Goal: Information Seeking & Learning: Learn about a topic

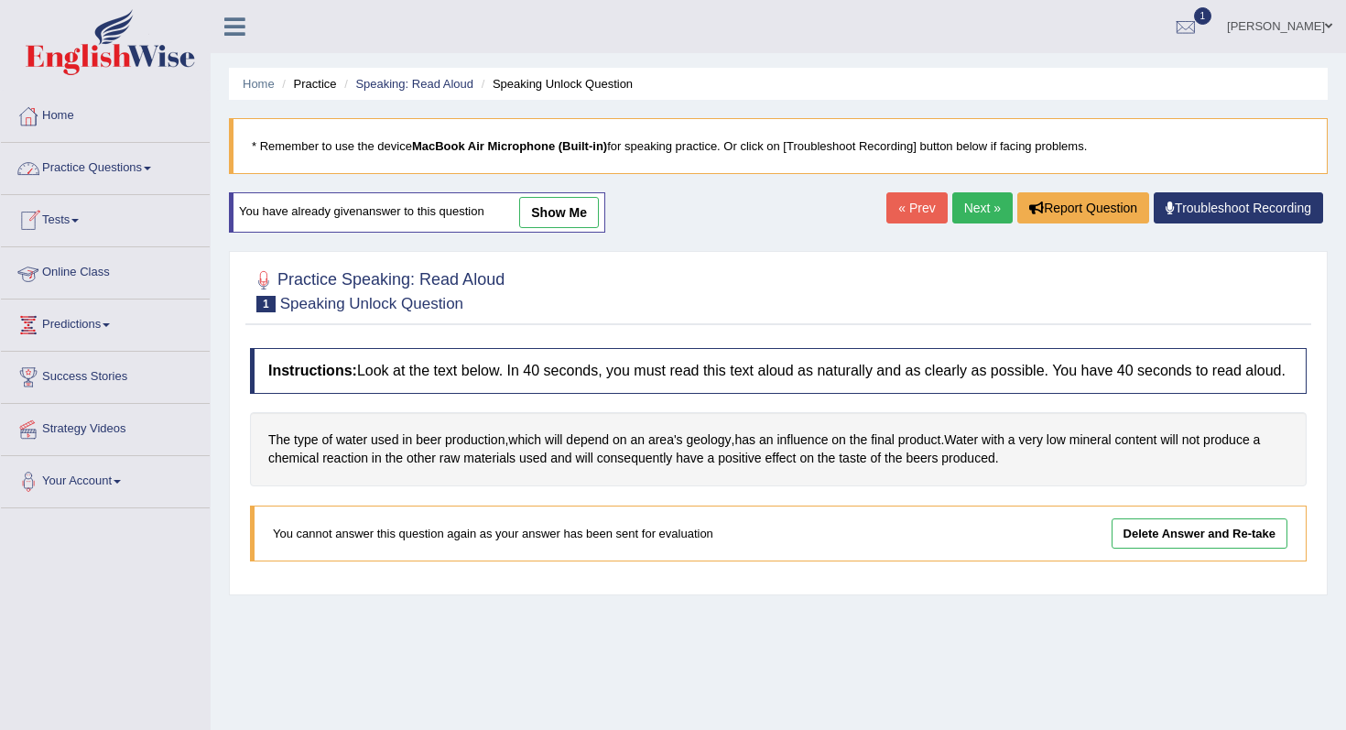
click at [78, 175] on link "Practice Questions" at bounding box center [105, 166] width 209 height 46
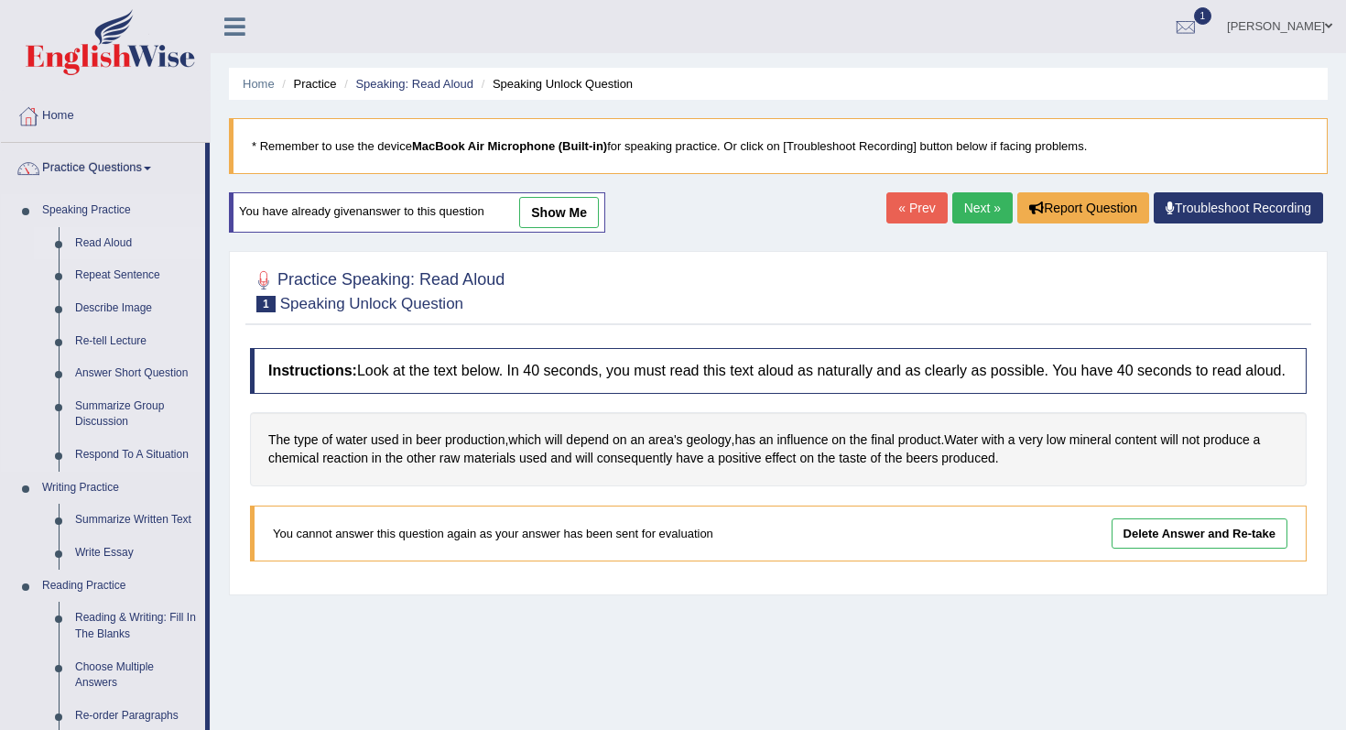
click at [124, 244] on link "Read Aloud" at bounding box center [136, 243] width 138 height 33
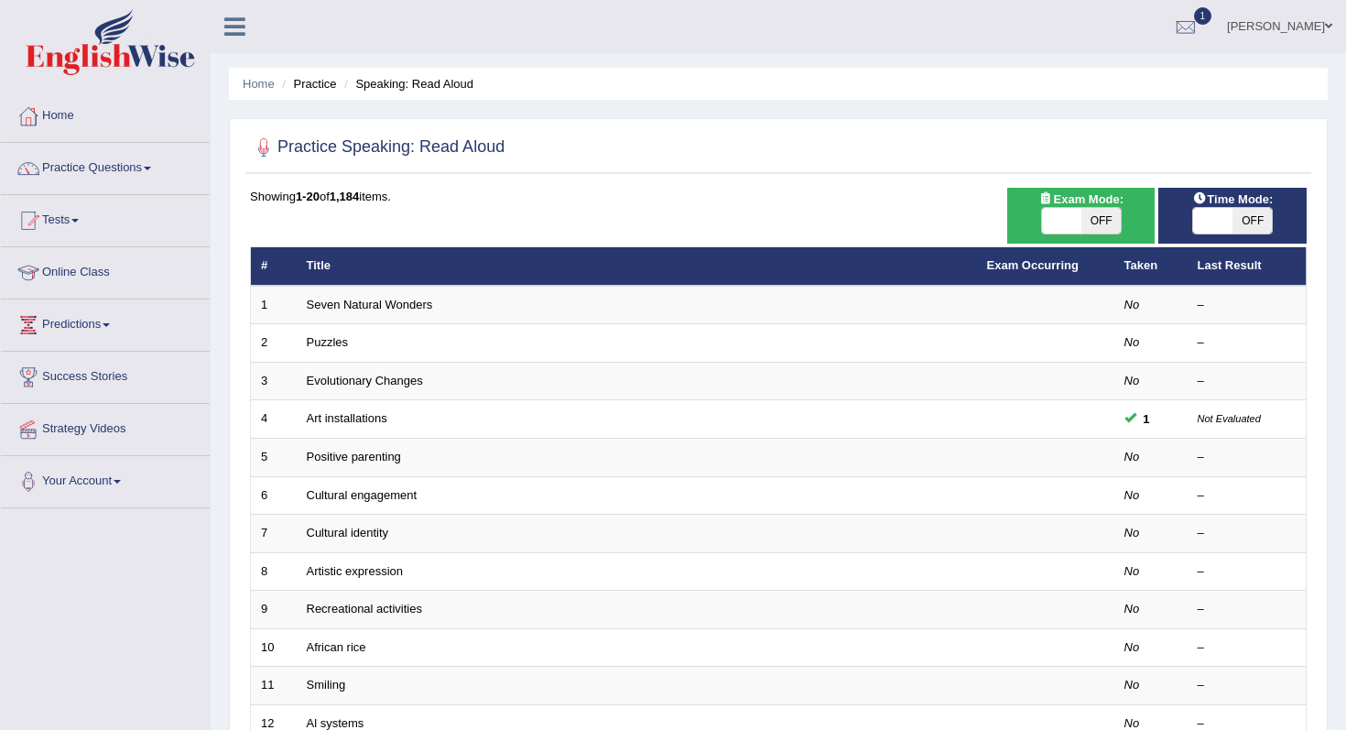
click at [1095, 243] on div "Exam Mode: ON OFF" at bounding box center [1081, 216] width 148 height 56
click at [1098, 221] on span "OFF" at bounding box center [1100, 221] width 39 height 26
checkbox input "true"
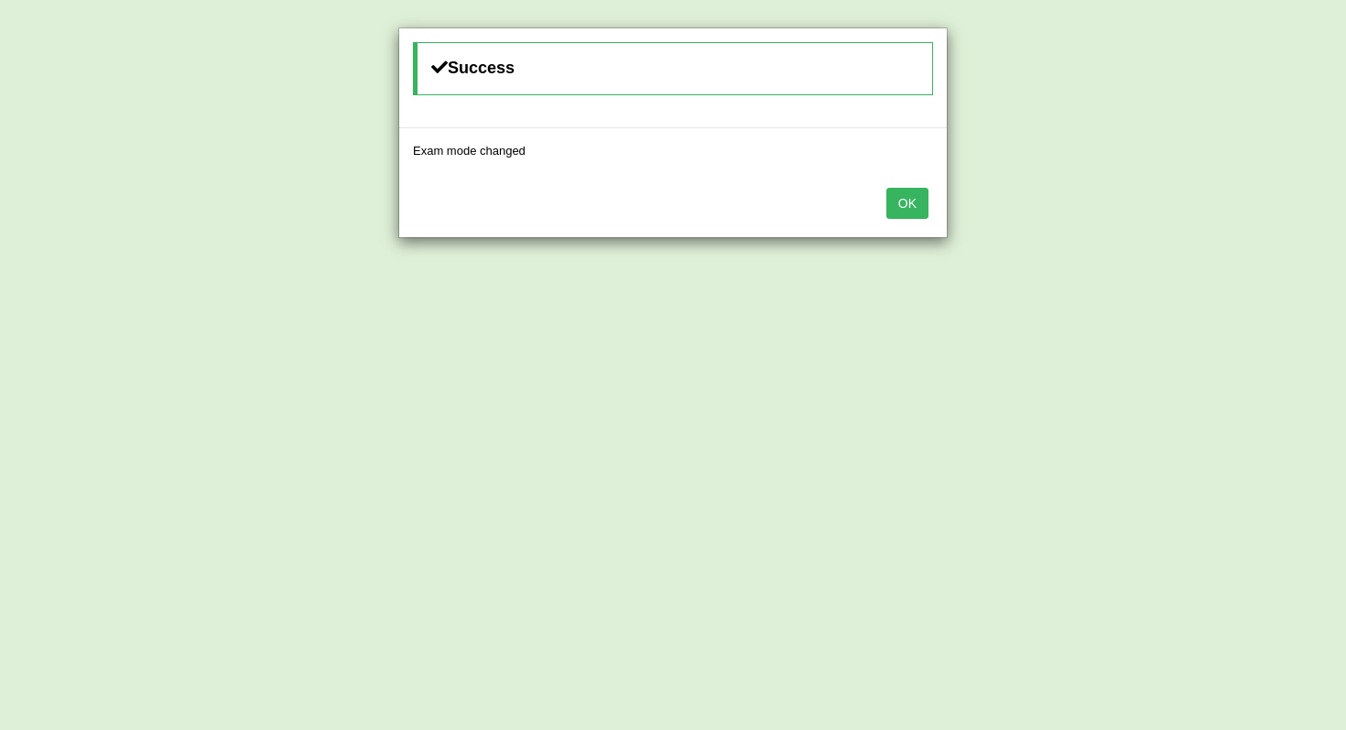
click at [906, 202] on button "OK" at bounding box center [907, 203] width 42 height 31
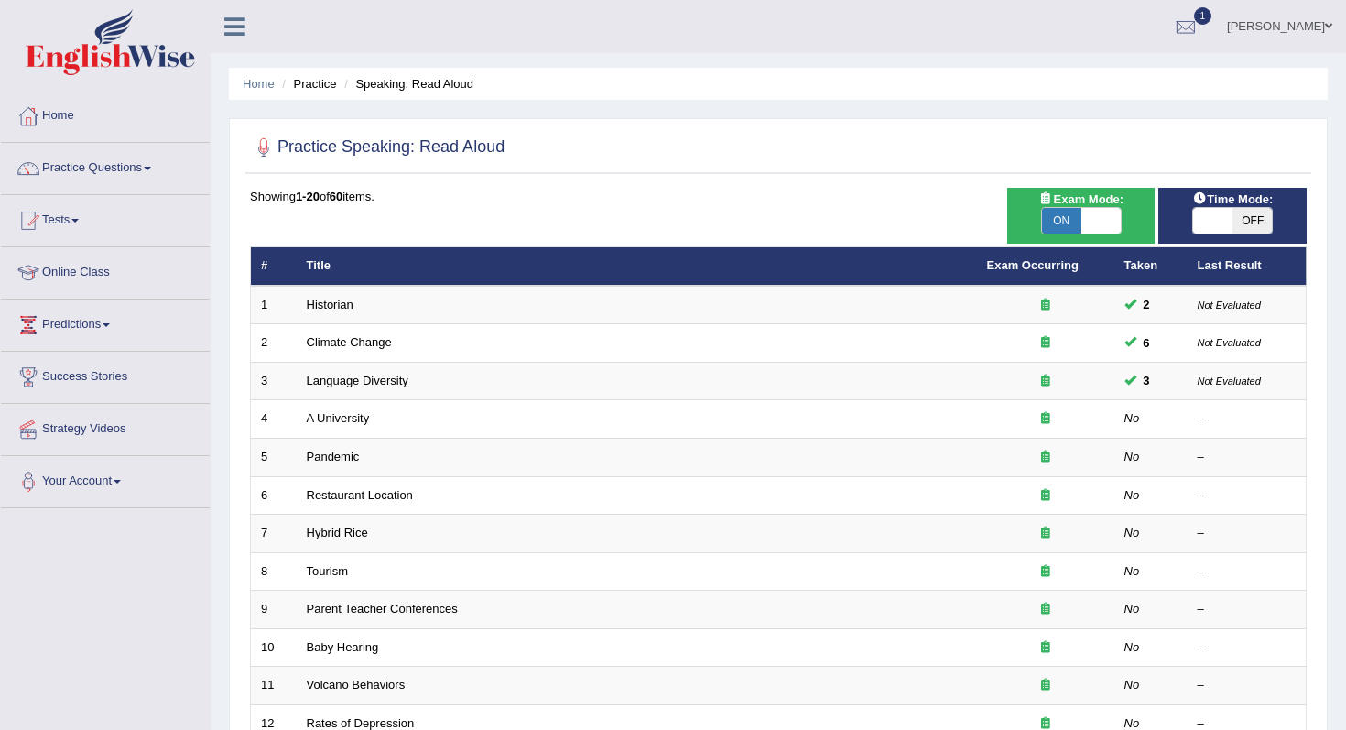
drag, startPoint x: 1238, startPoint y: 225, endPoint x: 1238, endPoint y: 244, distance: 18.3
click at [1238, 228] on span "OFF" at bounding box center [1251, 221] width 39 height 26
checkbox input "true"
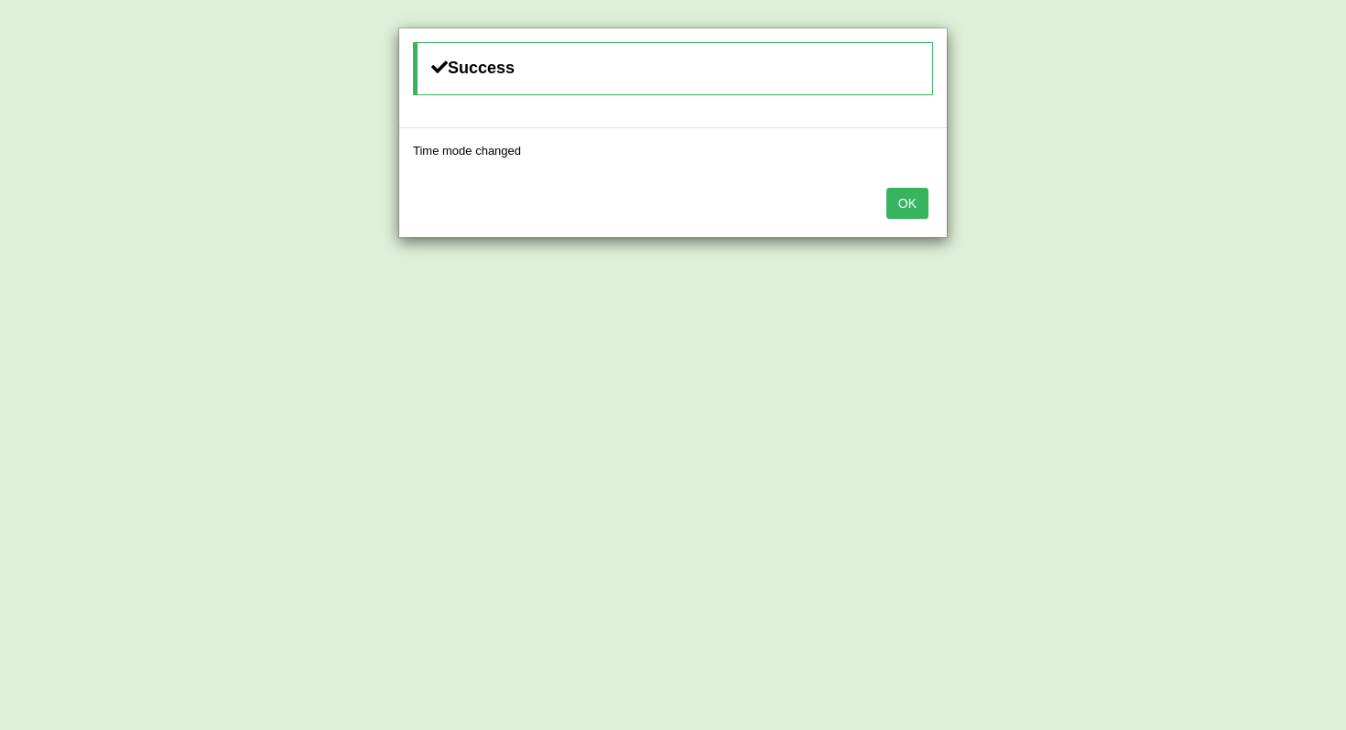
click at [900, 201] on button "OK" at bounding box center [907, 203] width 42 height 31
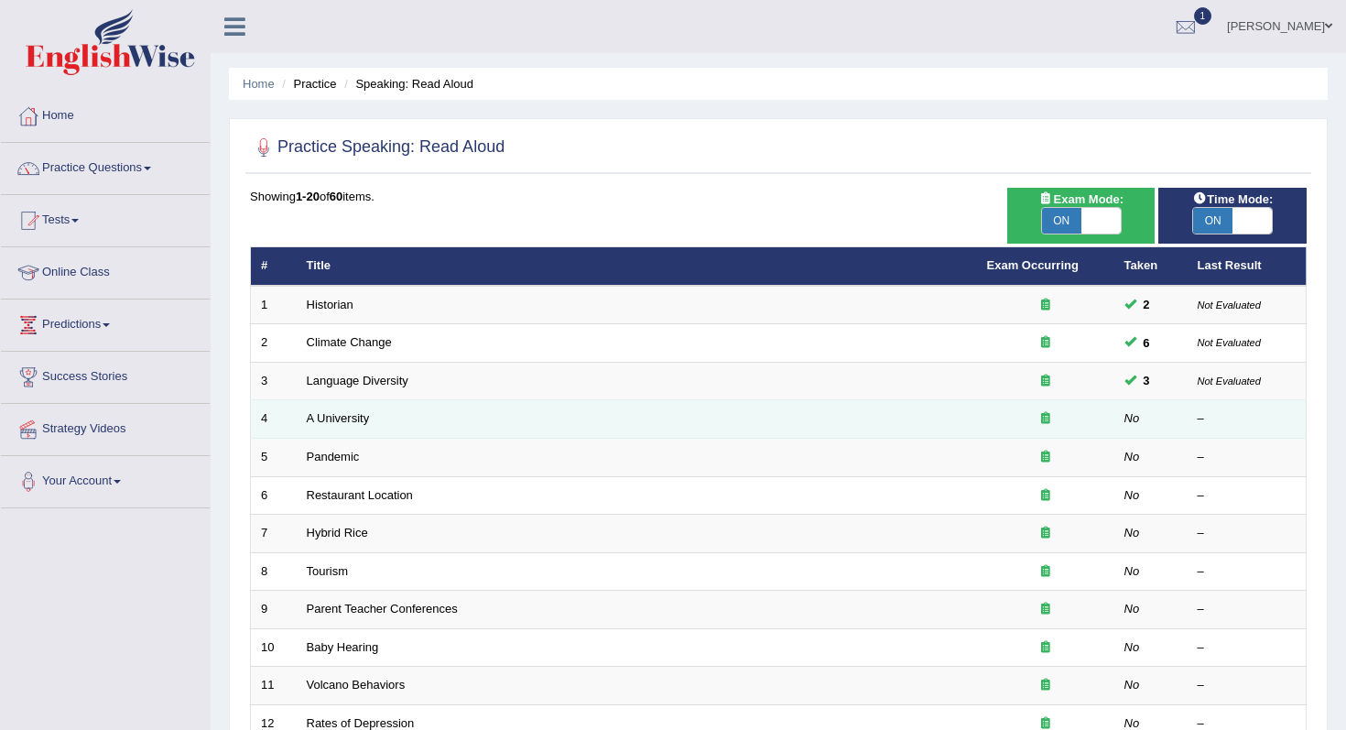
click at [348, 427] on td "A University" at bounding box center [637, 419] width 680 height 38
click at [353, 422] on link "A University" at bounding box center [338, 418] width 63 height 14
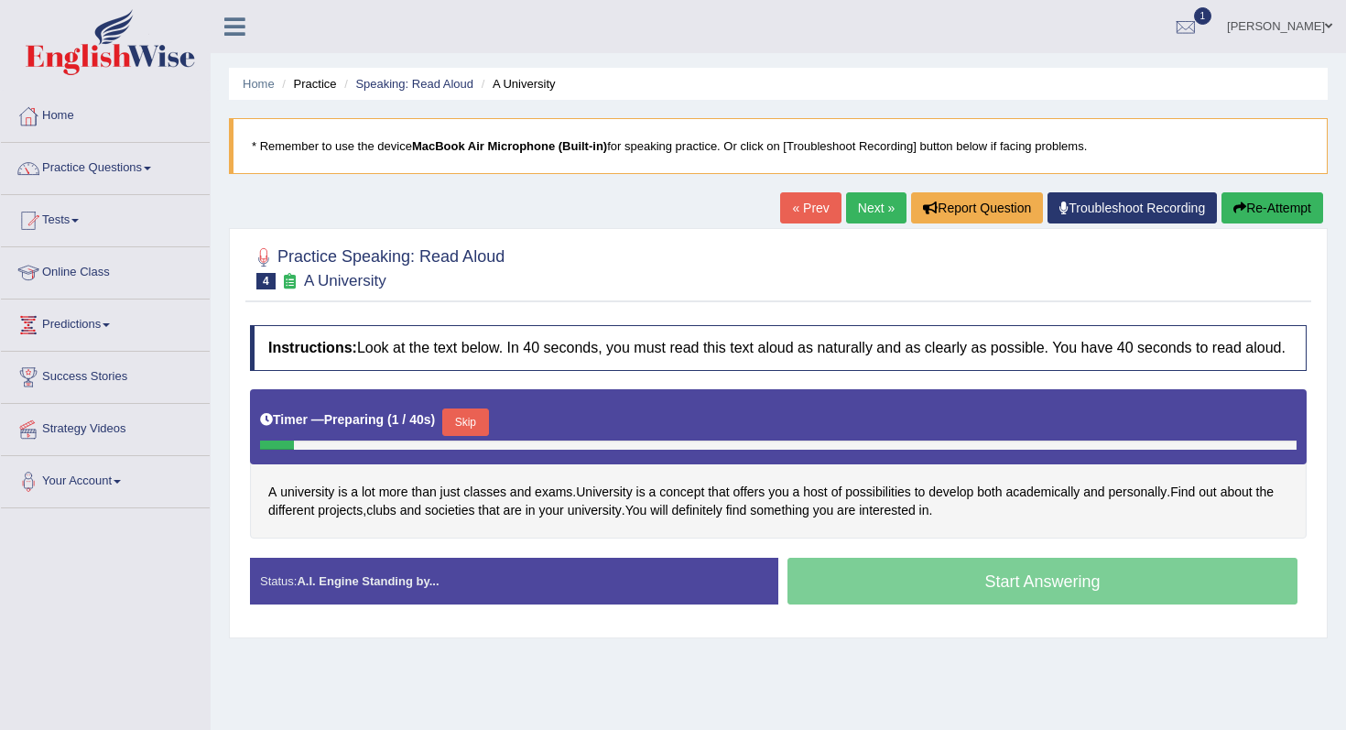
click at [460, 434] on button "Skip" at bounding box center [465, 421] width 46 height 27
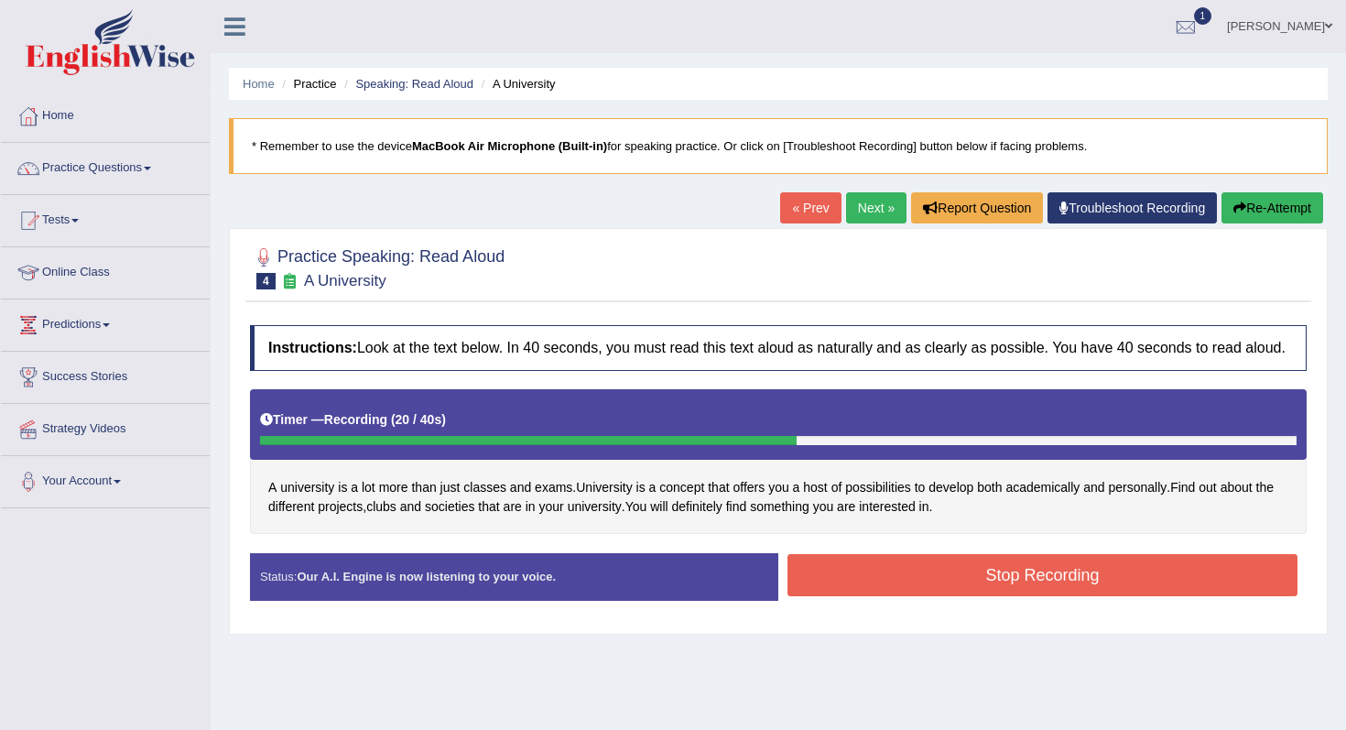
click at [906, 579] on button "Stop Recording" at bounding box center [1042, 575] width 510 height 42
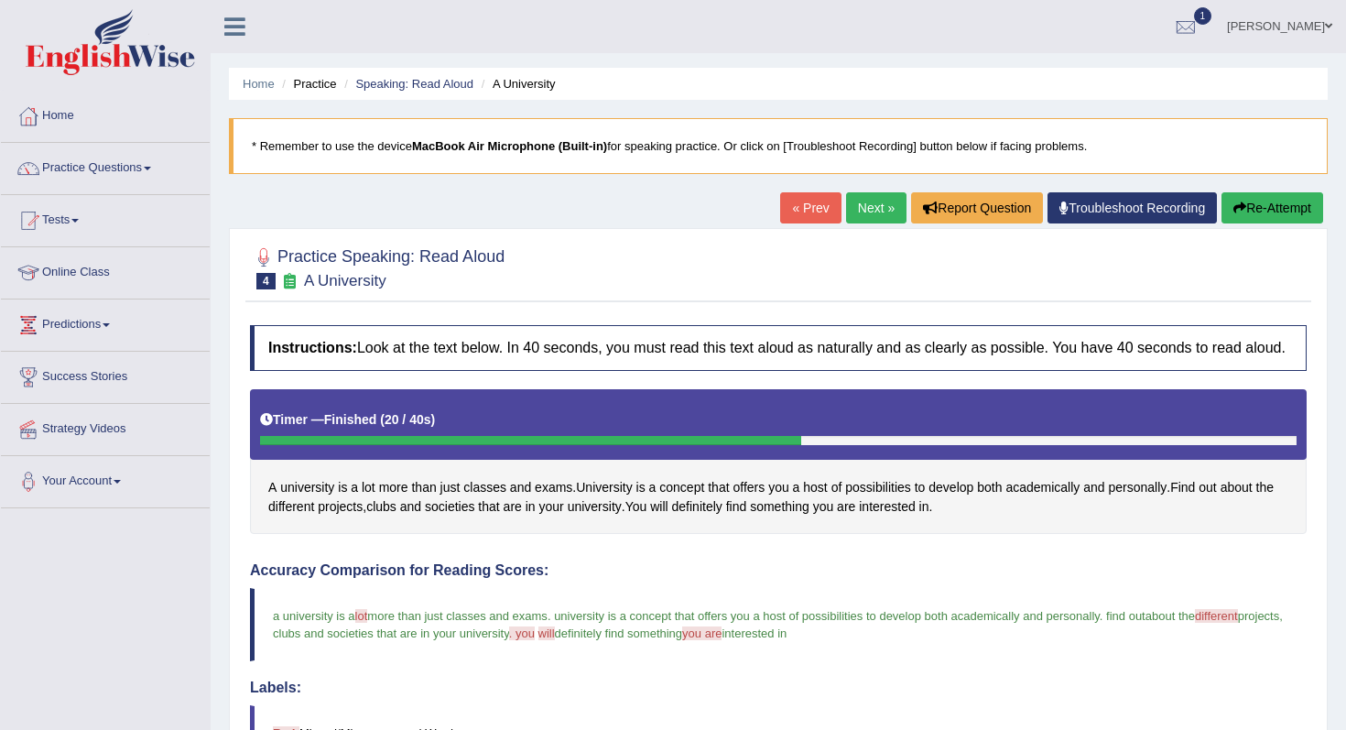
click at [858, 201] on link "Next »" at bounding box center [876, 207] width 60 height 31
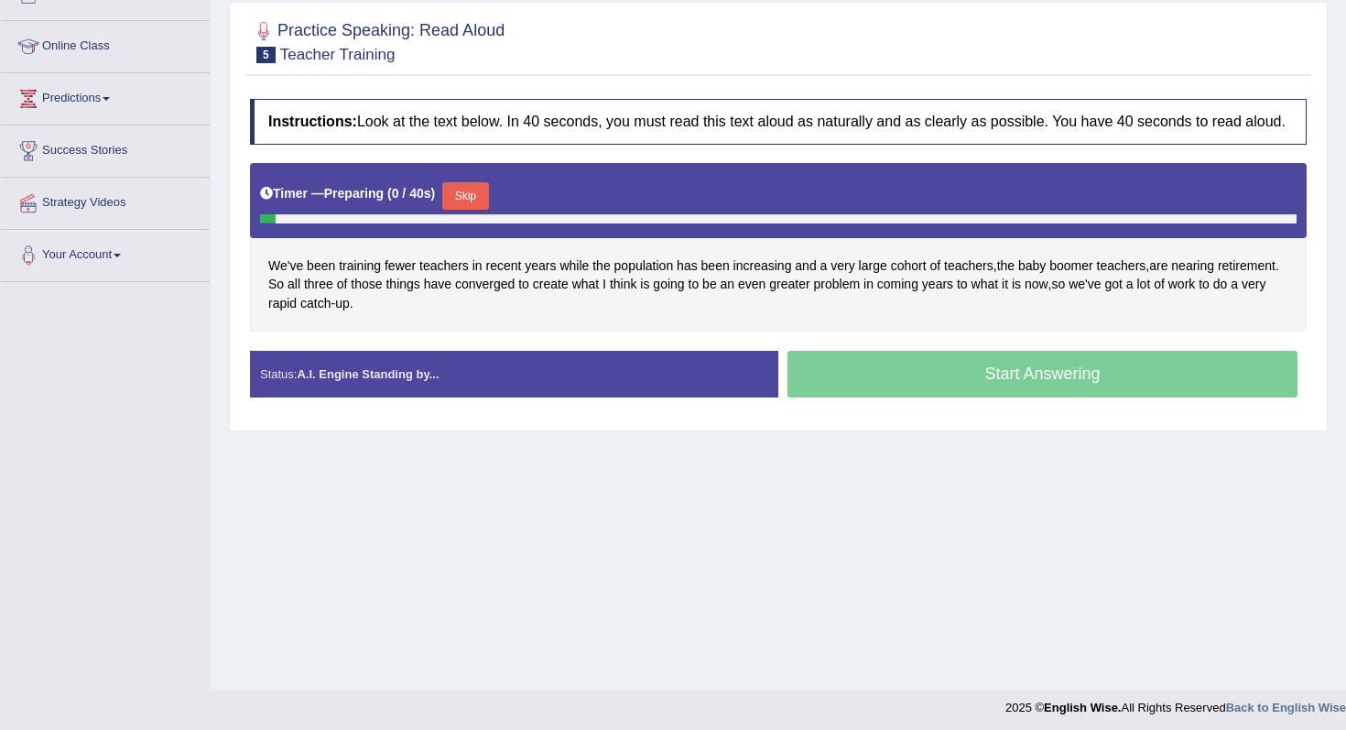
scroll to position [232, 0]
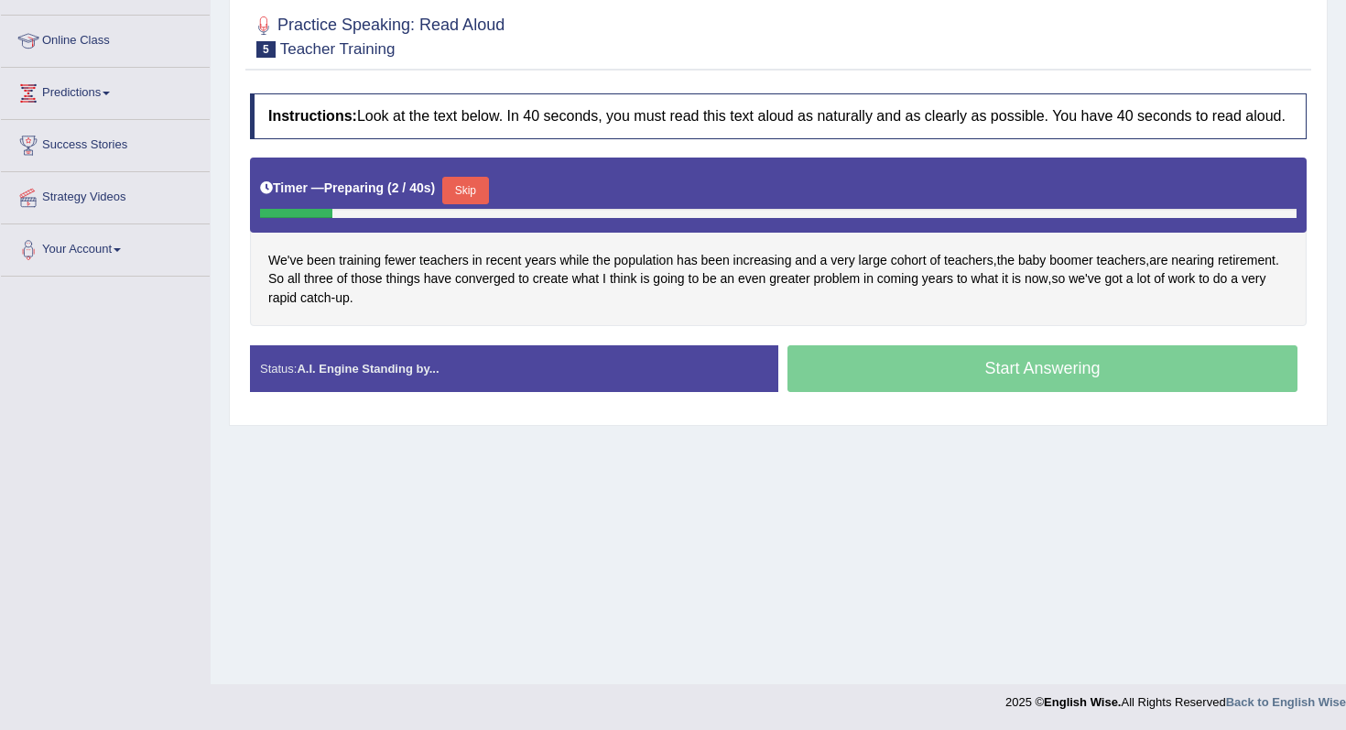
click at [467, 204] on button "Skip" at bounding box center [465, 190] width 46 height 27
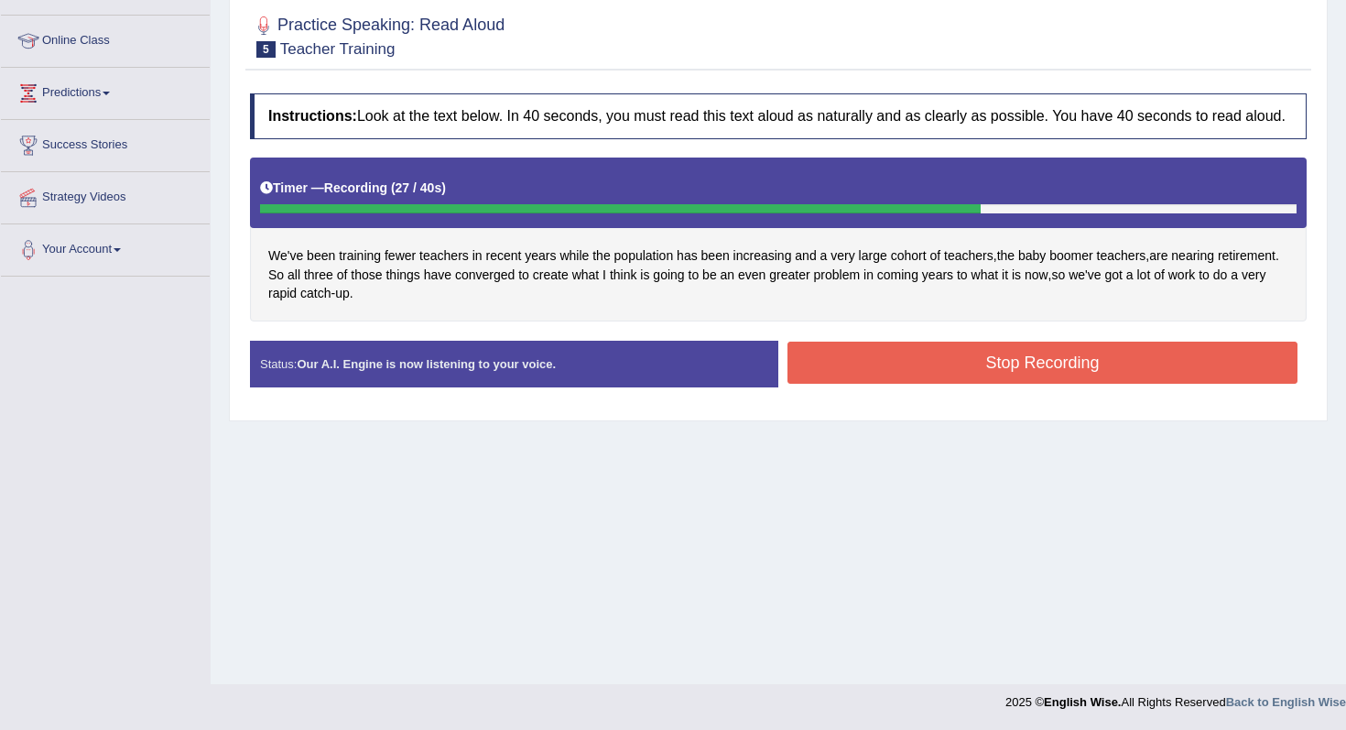
click at [828, 371] on button "Stop Recording" at bounding box center [1042, 362] width 510 height 42
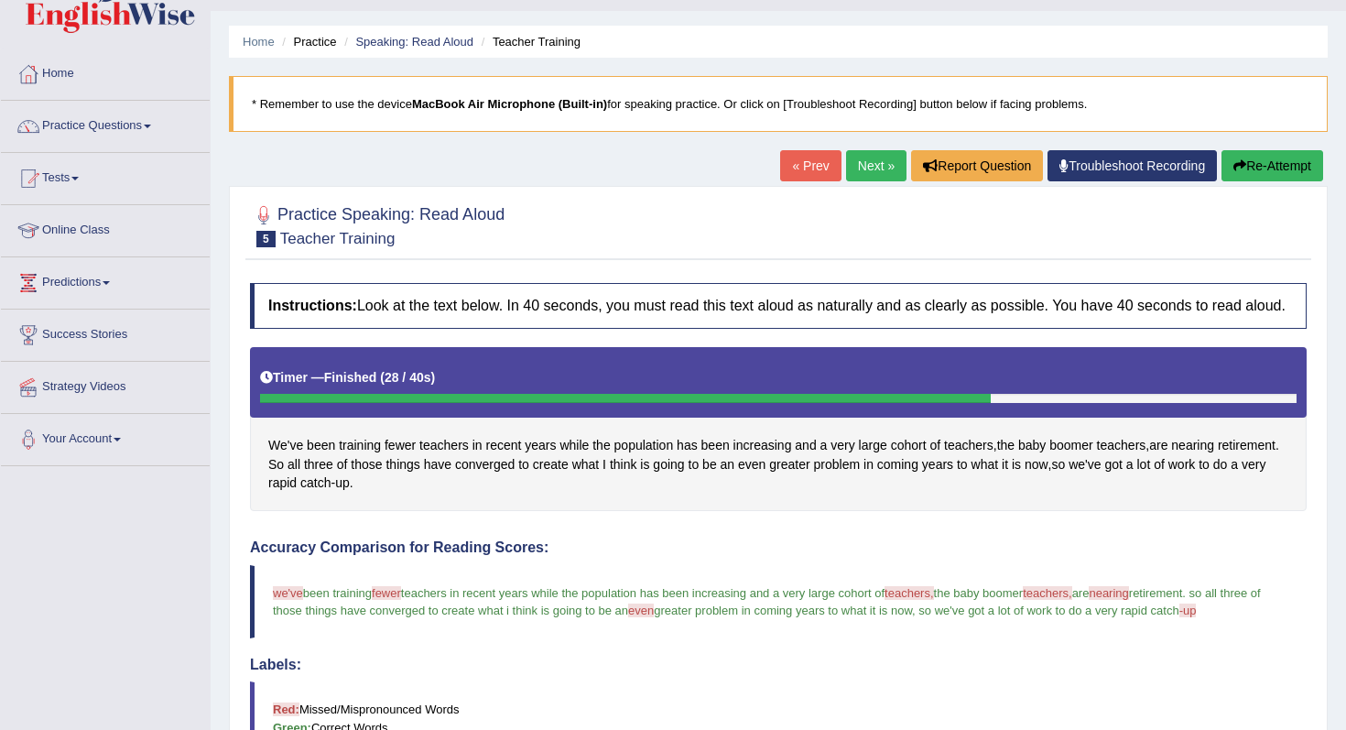
scroll to position [0, 0]
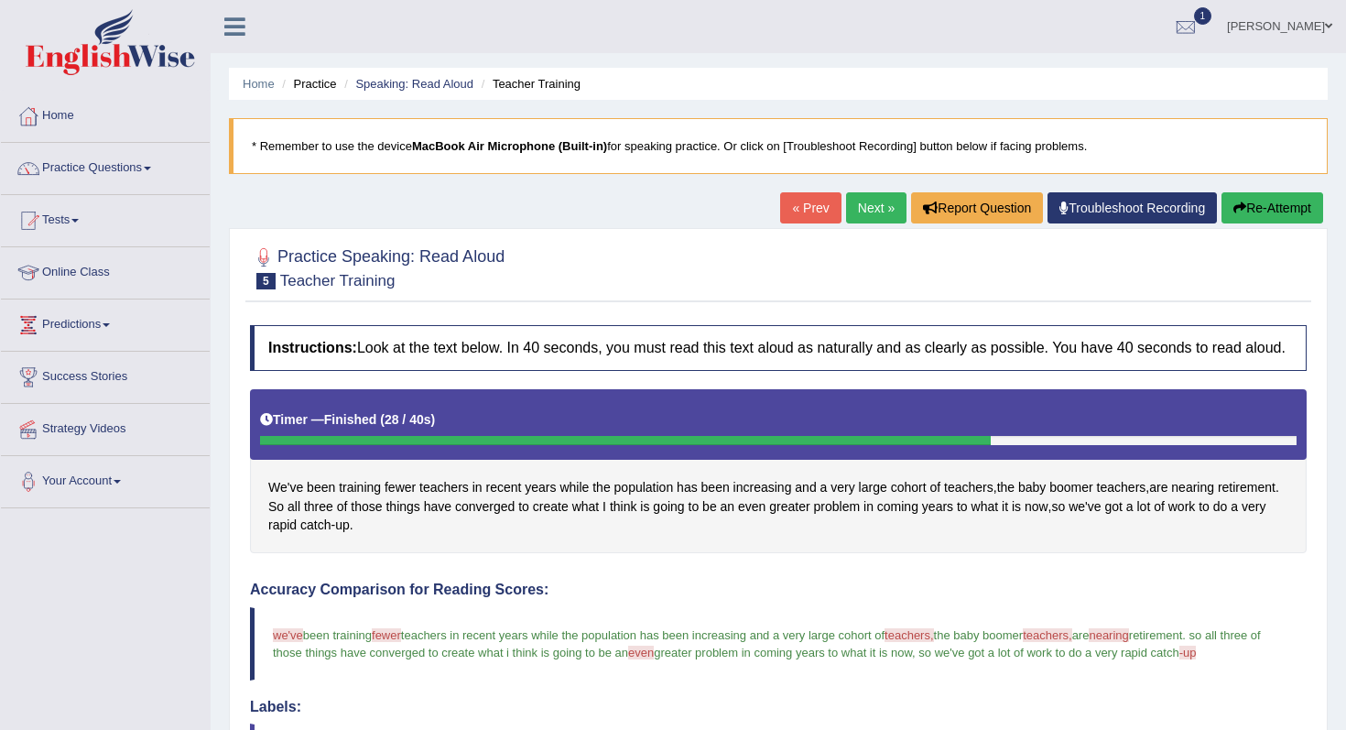
click at [1247, 209] on button "Re-Attempt" at bounding box center [1272, 207] width 102 height 31
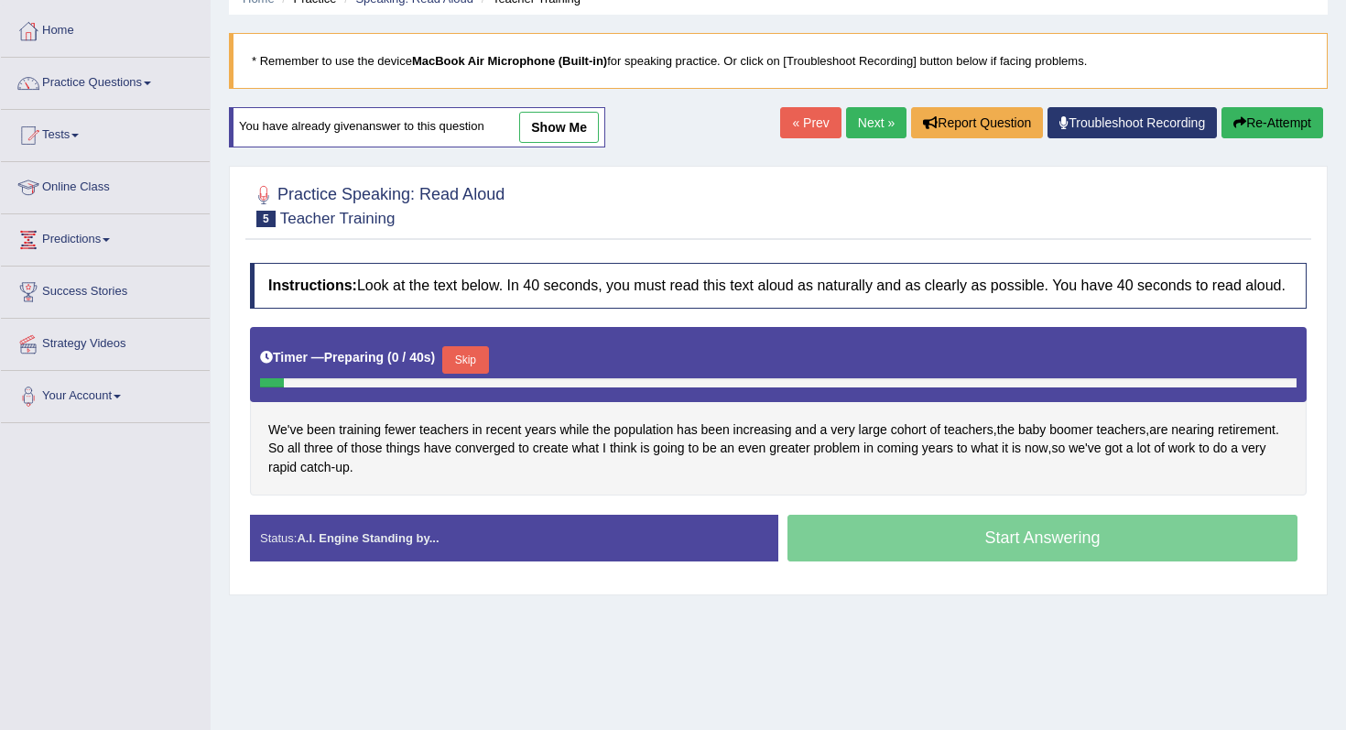
scroll to position [124, 0]
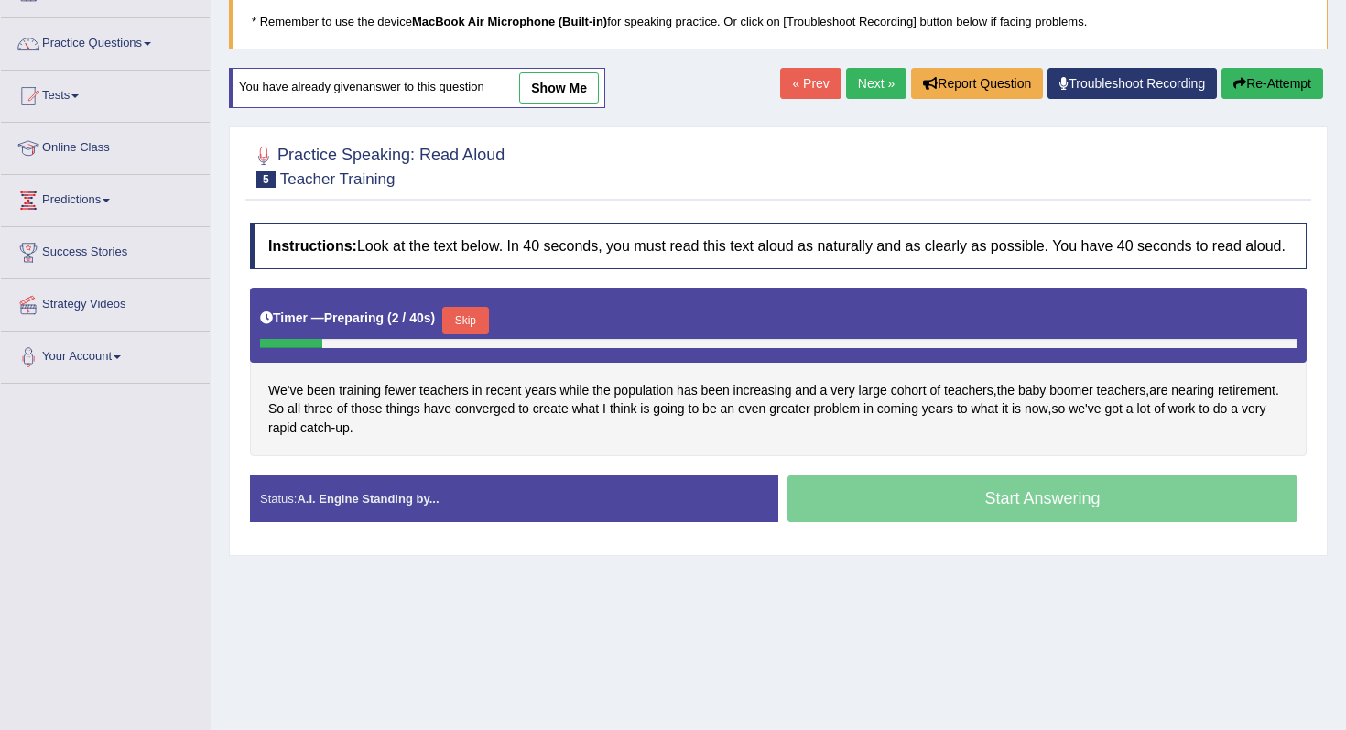
click at [475, 334] on button "Skip" at bounding box center [465, 320] width 46 height 27
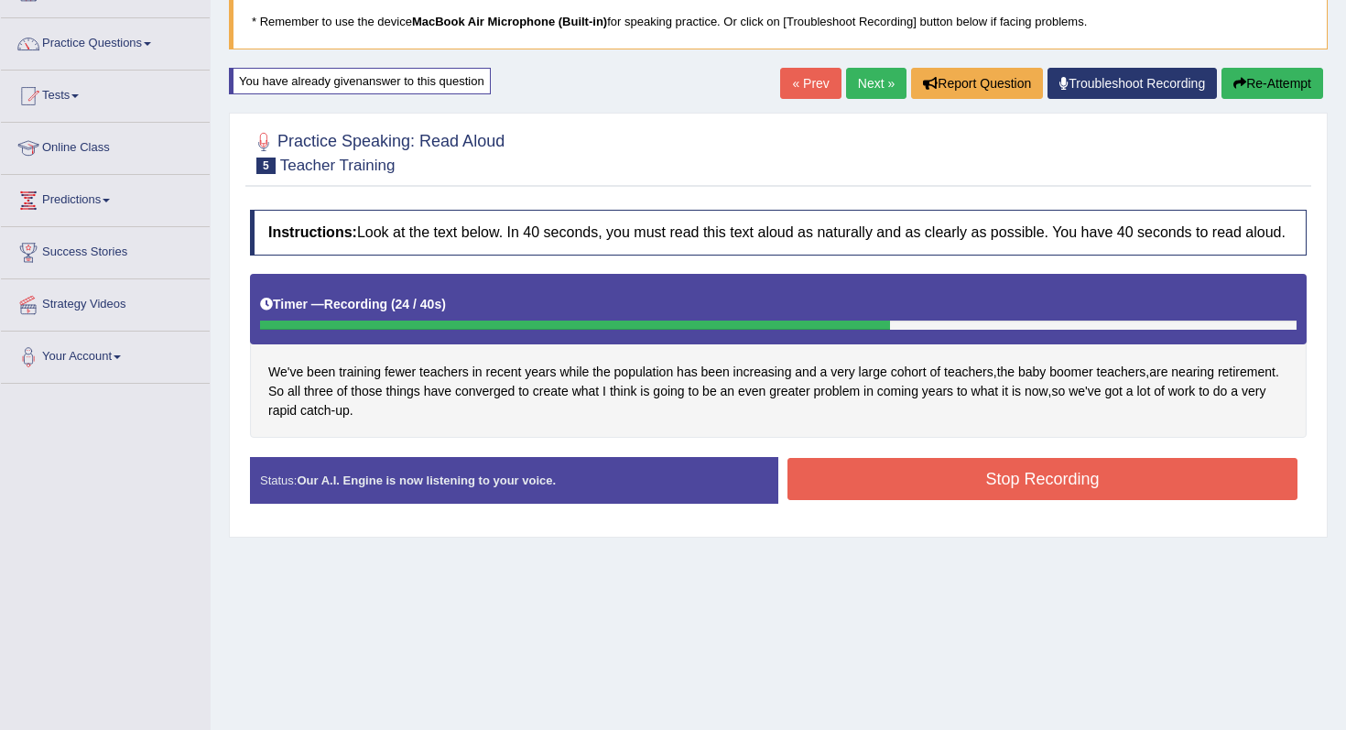
click at [828, 482] on button "Stop Recording" at bounding box center [1042, 479] width 510 height 42
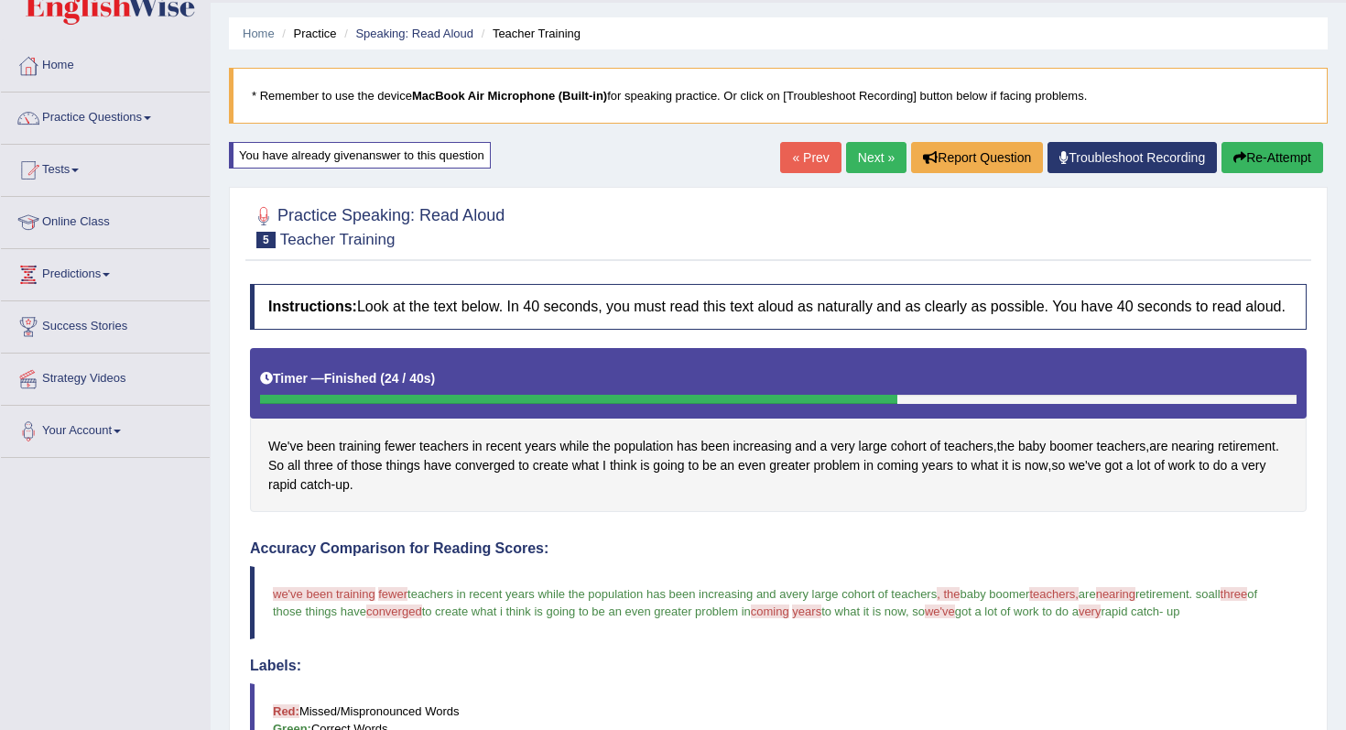
scroll to position [0, 0]
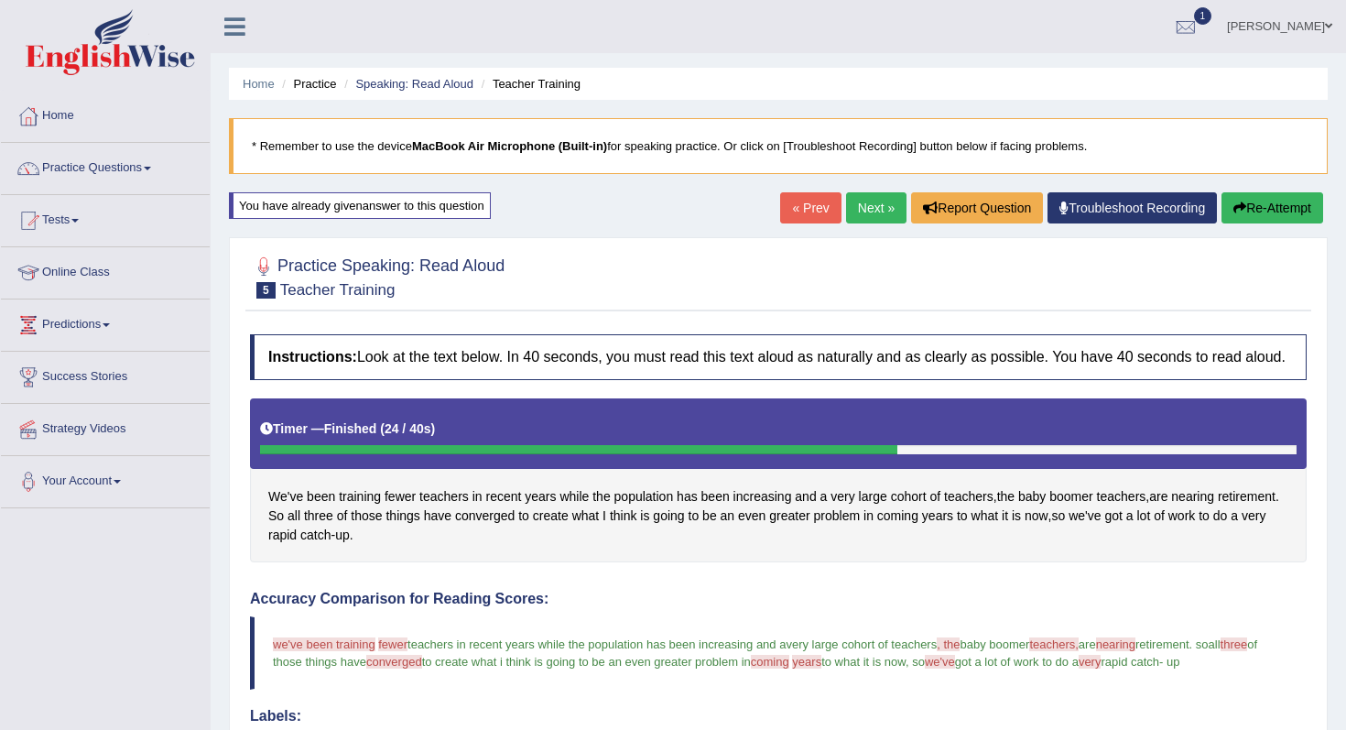
click at [874, 207] on link "Next »" at bounding box center [876, 207] width 60 height 31
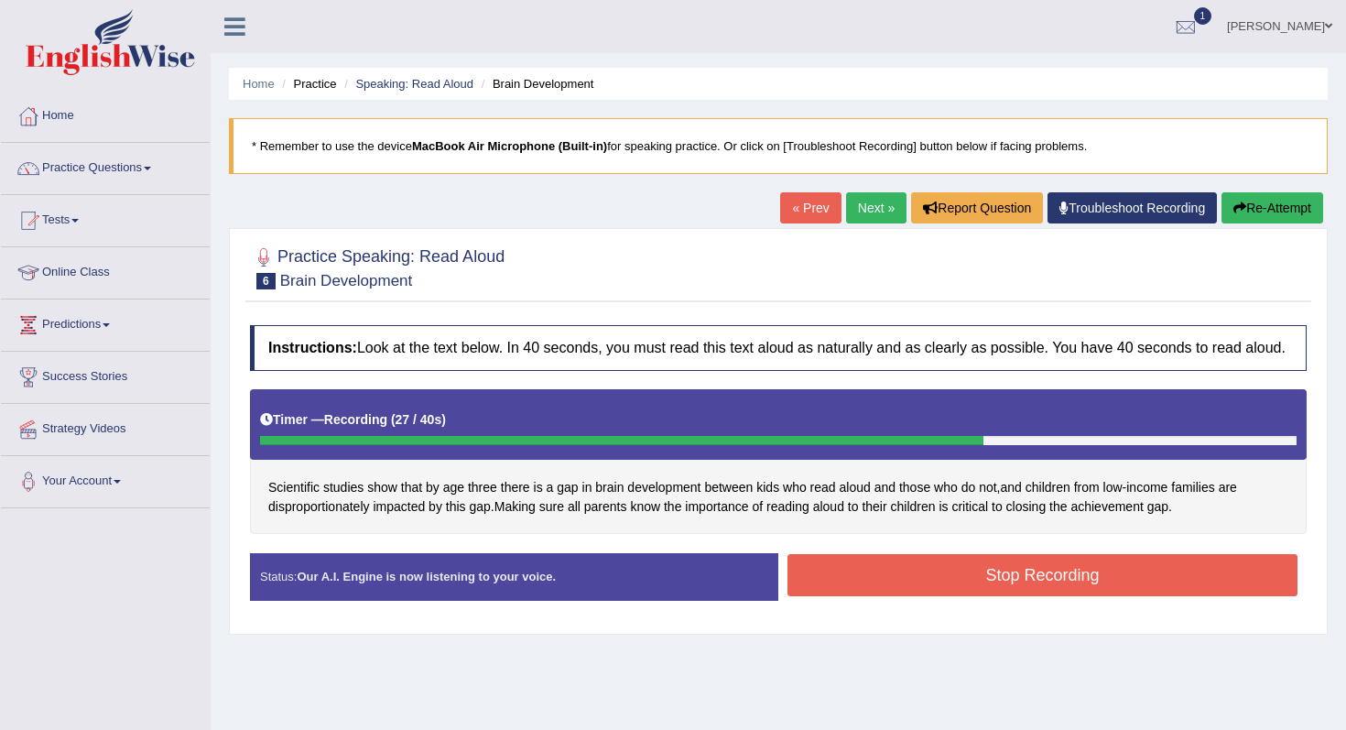
click at [1063, 590] on button "Stop Recording" at bounding box center [1042, 575] width 510 height 42
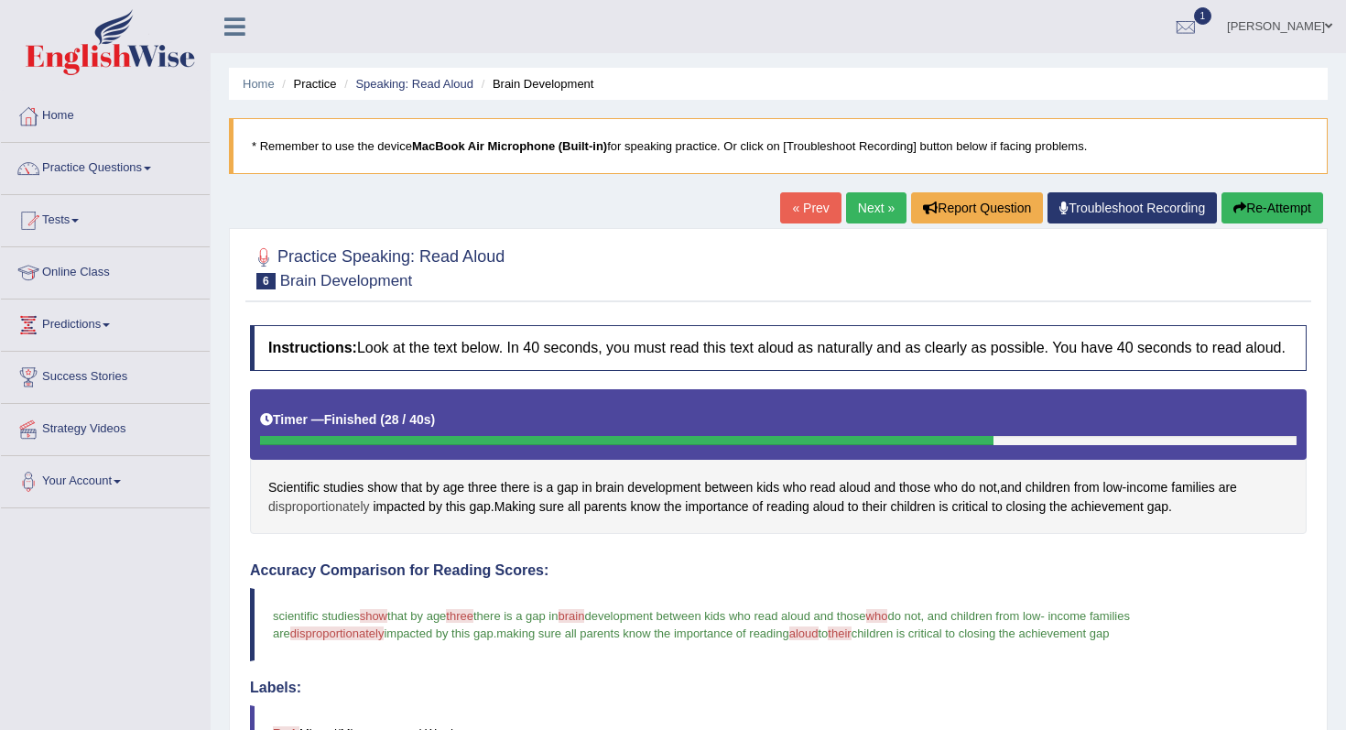
click at [340, 516] on span "disproportionately" at bounding box center [319, 506] width 102 height 19
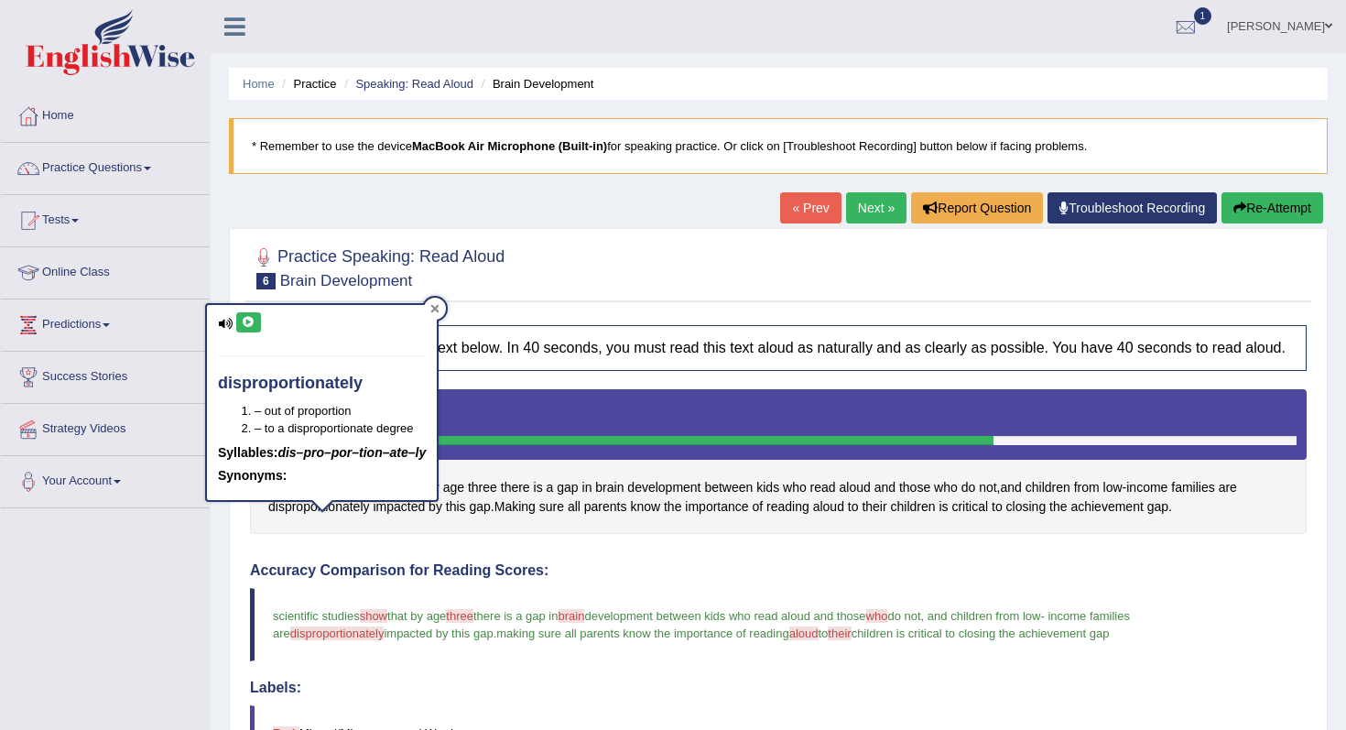
click at [431, 307] on icon at bounding box center [435, 309] width 8 height 8
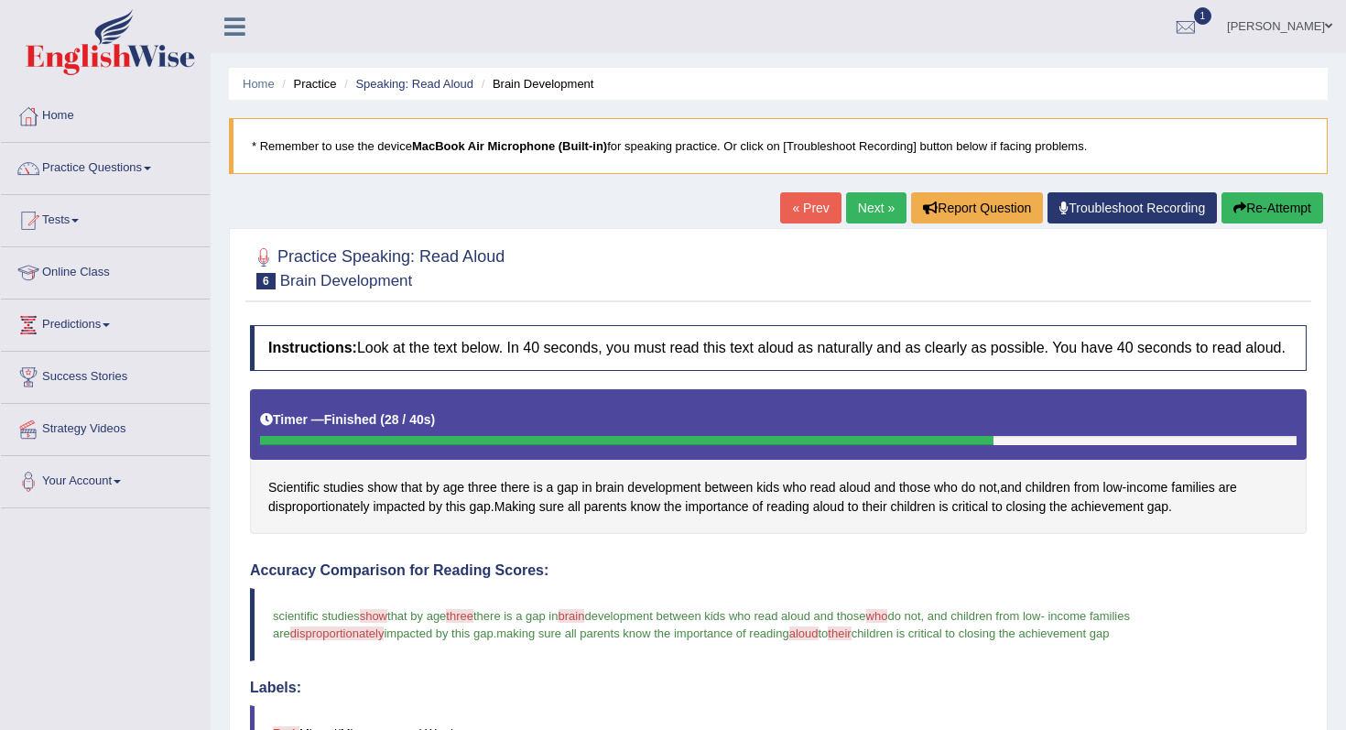
click at [884, 220] on link "Next »" at bounding box center [876, 207] width 60 height 31
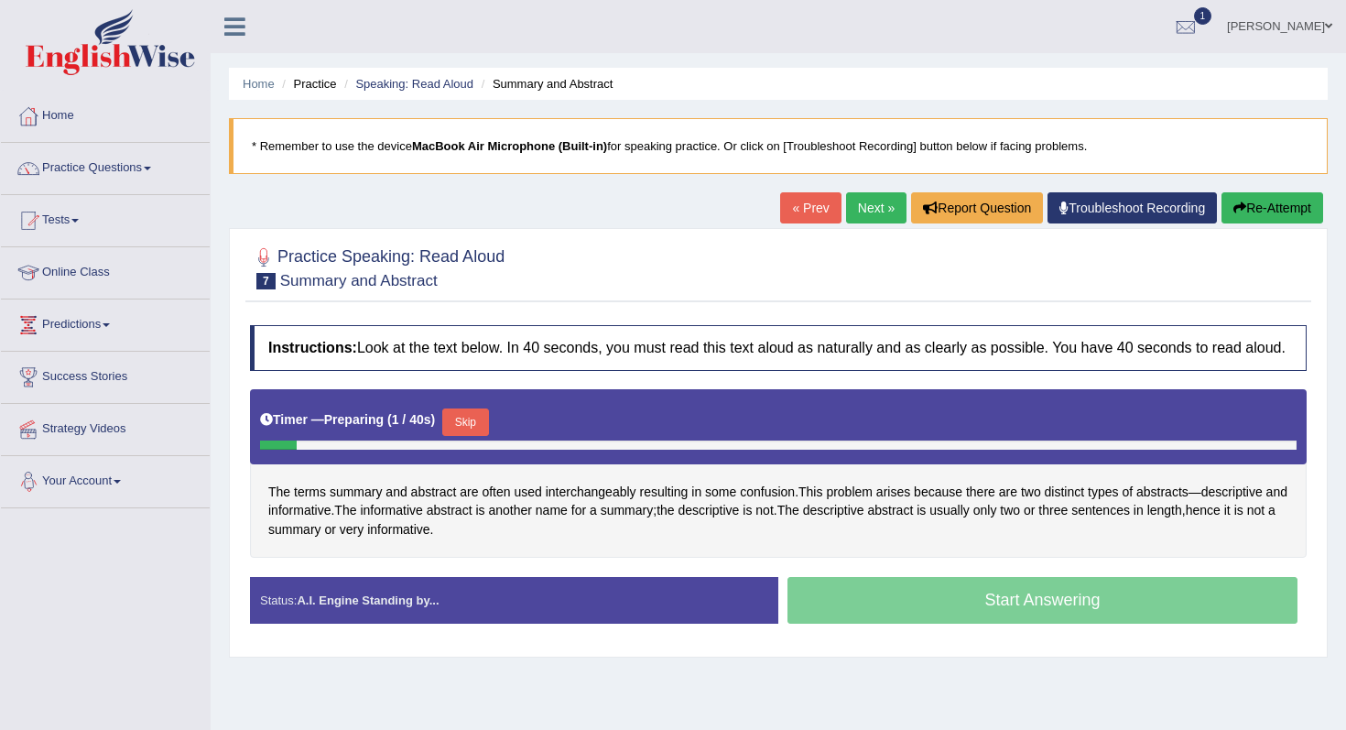
click at [488, 432] on button "Skip" at bounding box center [465, 421] width 46 height 27
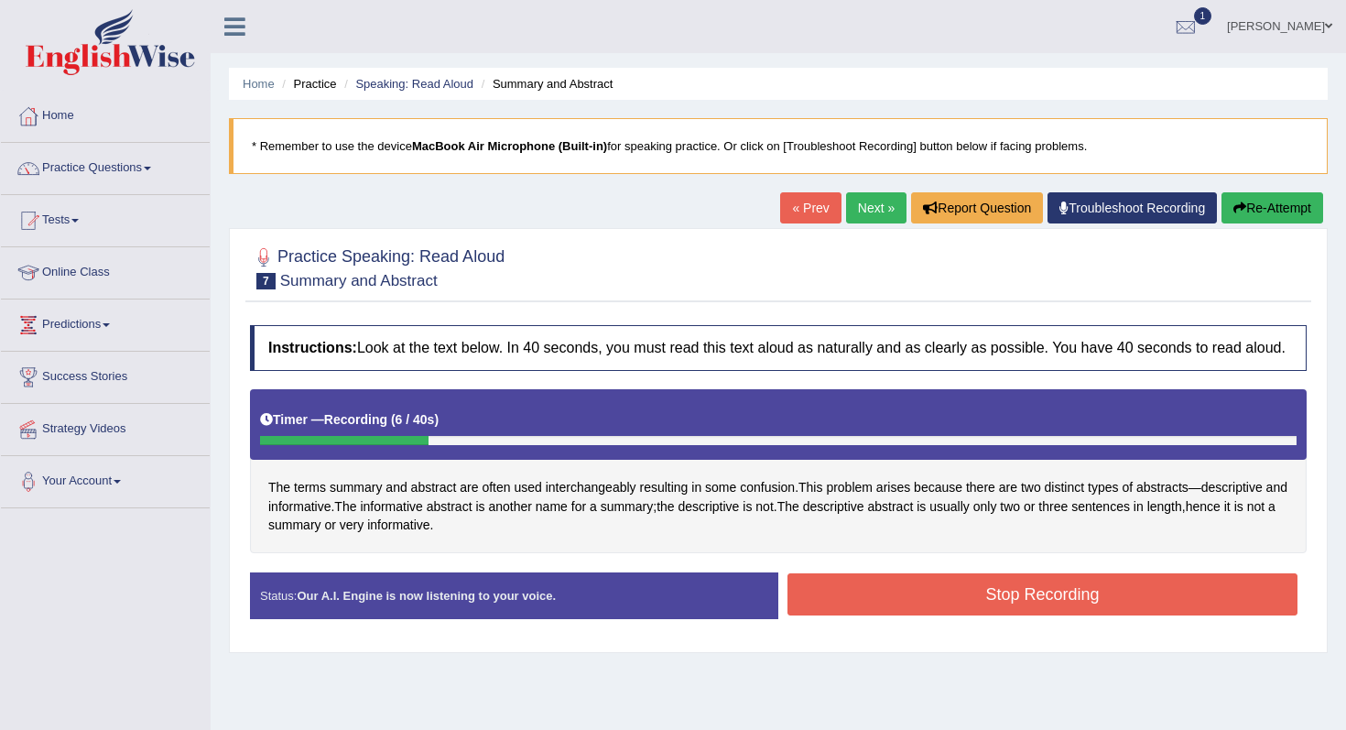
click at [1258, 211] on button "Re-Attempt" at bounding box center [1272, 207] width 102 height 31
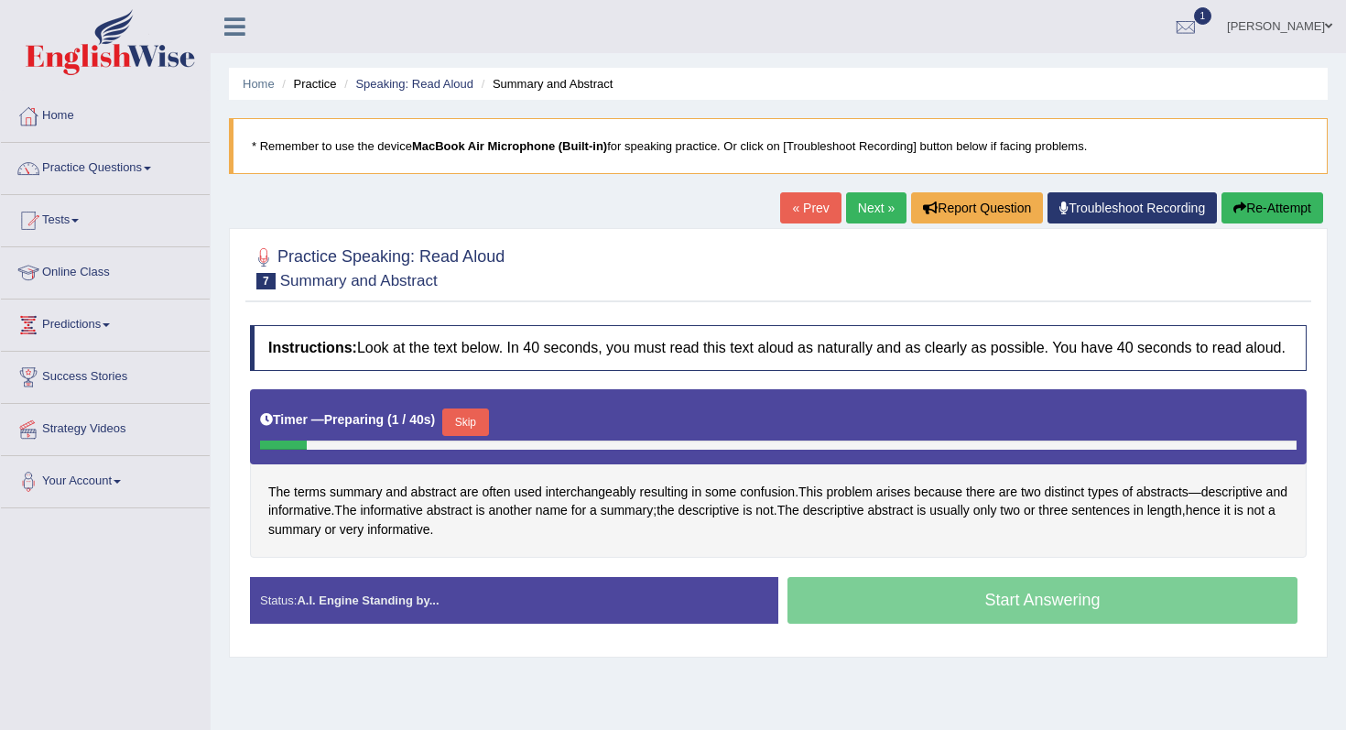
click at [465, 436] on button "Skip" at bounding box center [465, 421] width 46 height 27
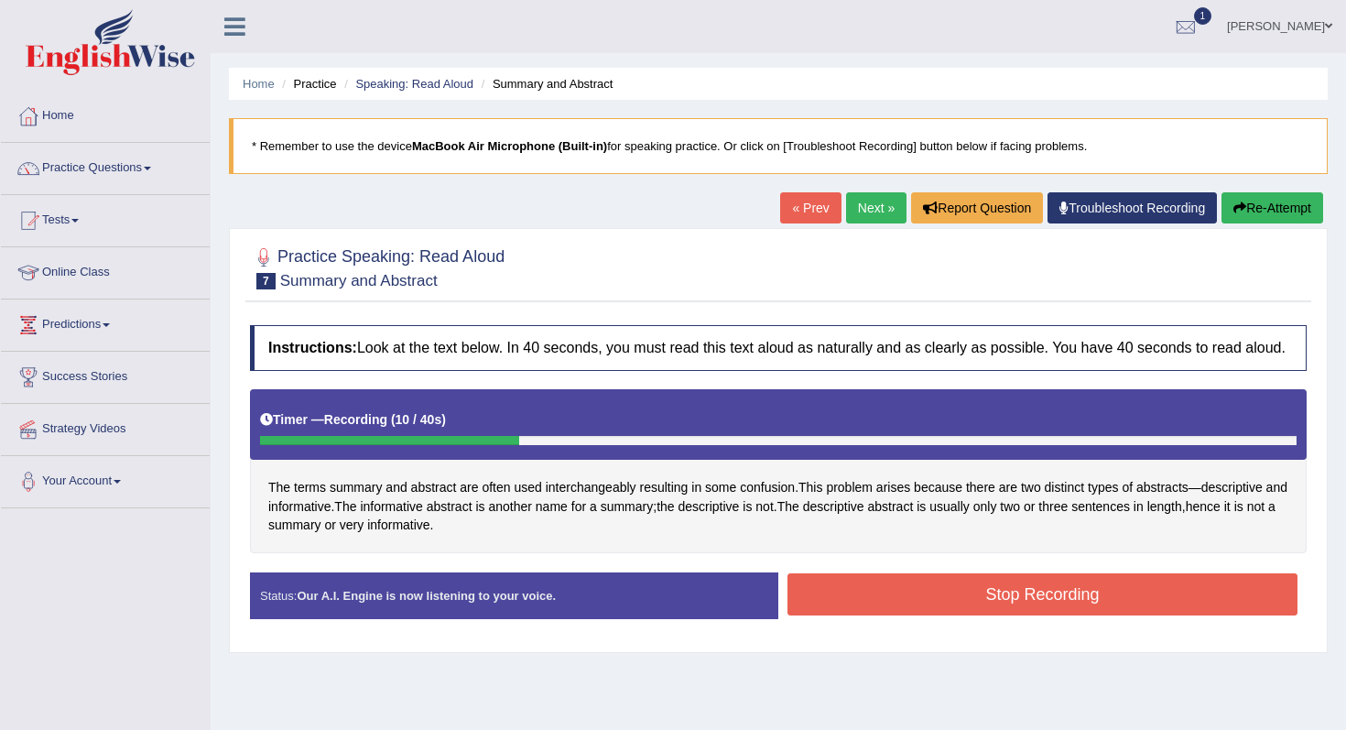
click at [1274, 206] on button "Re-Attempt" at bounding box center [1272, 207] width 102 height 31
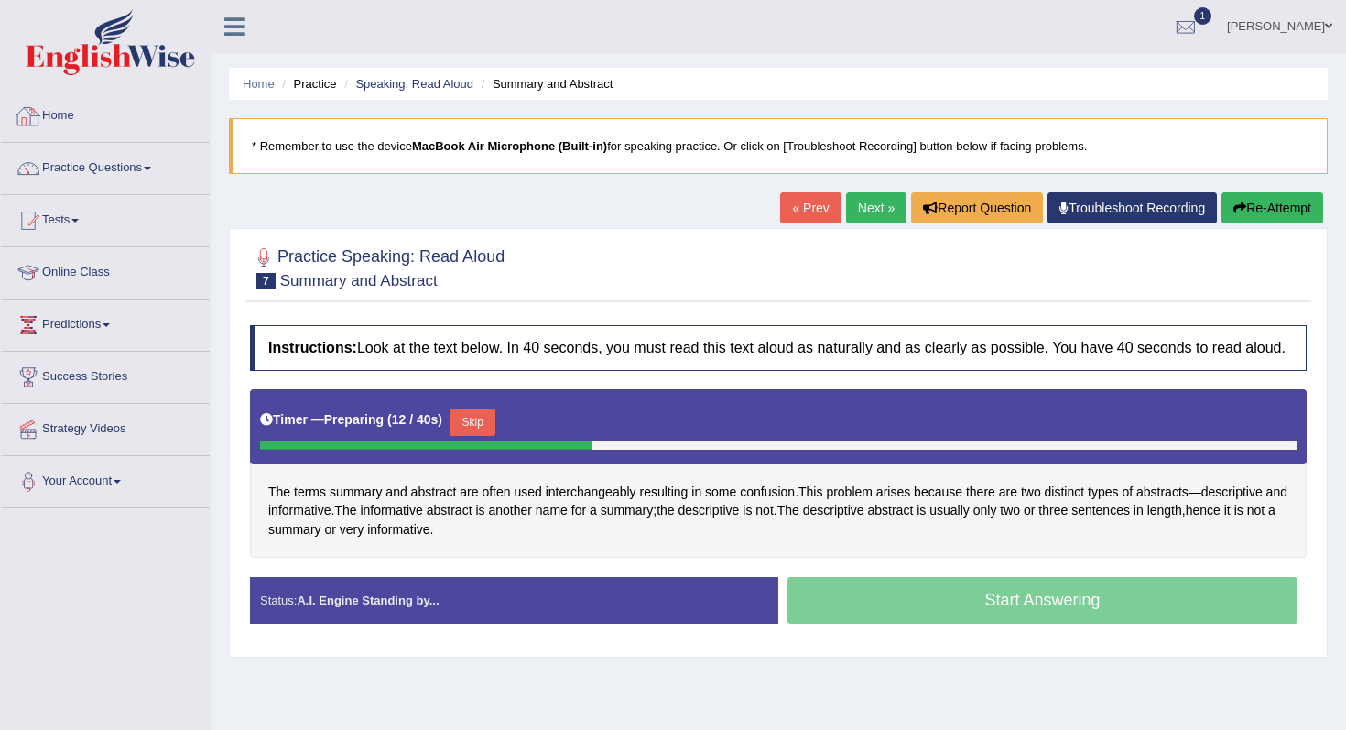
click at [85, 74] on img at bounding box center [110, 42] width 169 height 66
